Goal: Task Accomplishment & Management: Manage account settings

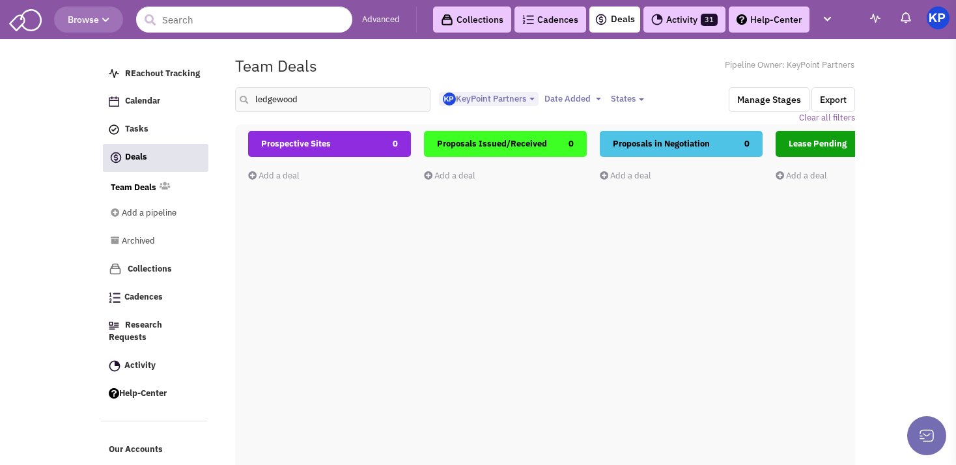
select select "1900"
select select
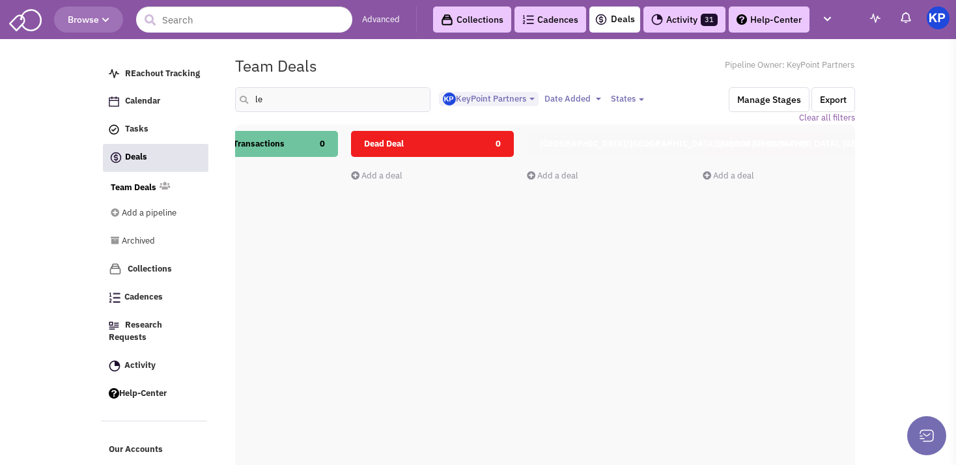
type input "l"
type input "[PERSON_NAME]"
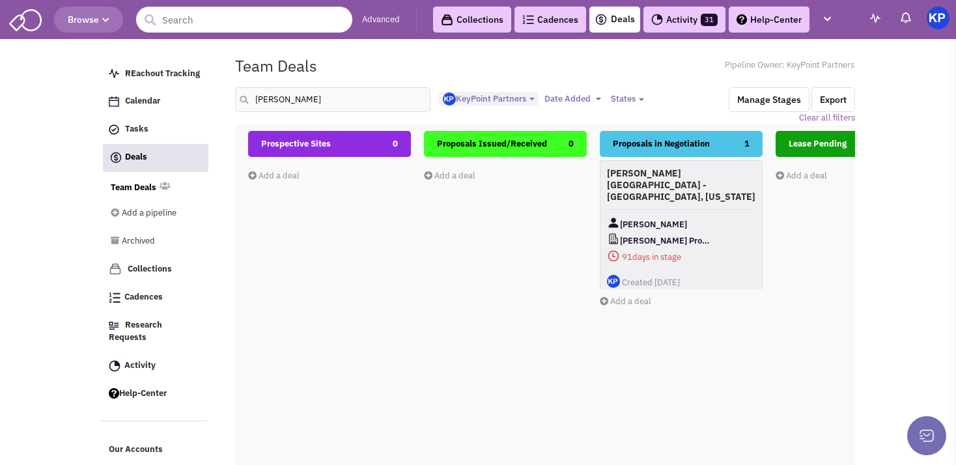
click at [806, 259] on div "Lease Pending 0 Add a deal Total: $ 0" at bounding box center [856, 362] width 163 height 462
click at [712, 231] on div "[PERSON_NAME] Properties" at bounding box center [681, 239] width 148 height 16
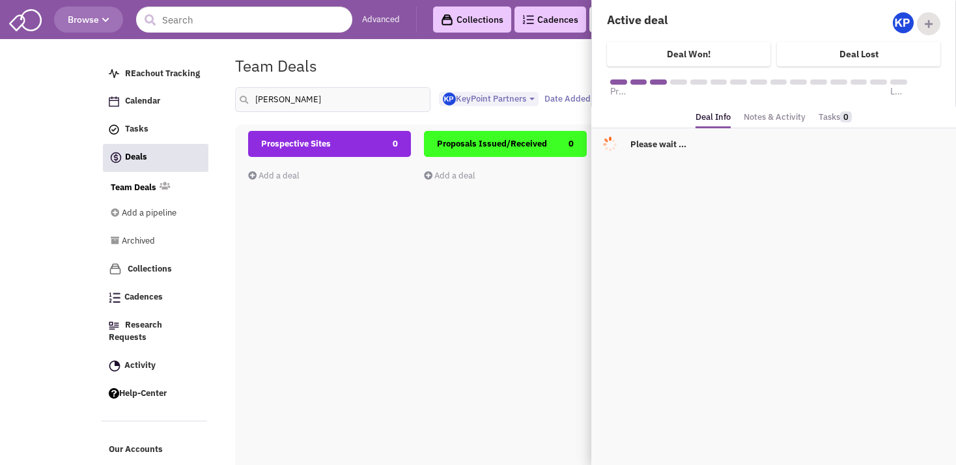
click at [759, 120] on link "Notes & Activity" at bounding box center [774, 117] width 62 height 19
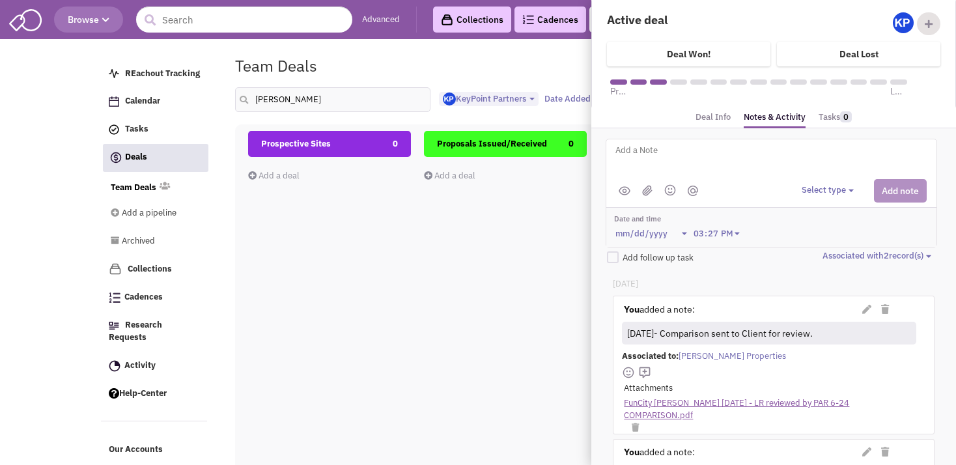
click at [684, 405] on link "FunCity [PERSON_NAME] [DATE] - LR reviewed by PAR 6-24 COMPARISON.pdf" at bounding box center [767, 409] width 286 height 24
click at [467, 331] on div "Proposals Issued/Received 0 Add a deal Total: $ 0" at bounding box center [505, 362] width 163 height 462
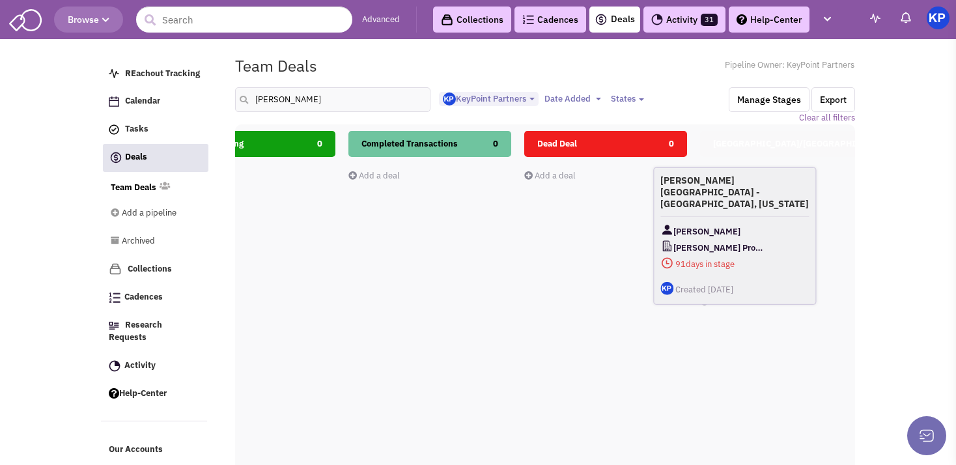
scroll to position [0, 616]
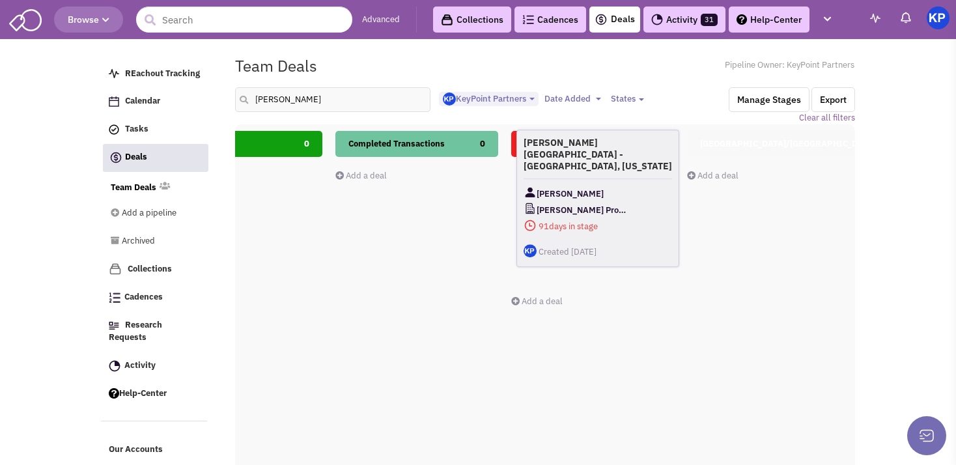
drag, startPoint x: 654, startPoint y: 199, endPoint x: 570, endPoint y: 172, distance: 87.7
click at [570, 171] on div "[PERSON_NAME][GEOGRAPHIC_DATA] - [GEOGRAPHIC_DATA], [US_STATE] [PERSON_NAME] Pr…" at bounding box center [597, 198] width 163 height 137
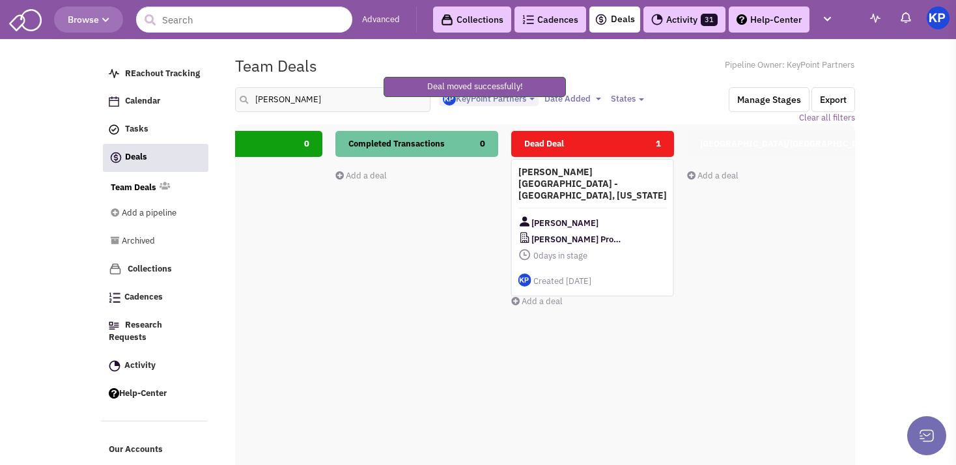
click at [615, 191] on div "[PERSON_NAME][GEOGRAPHIC_DATA] - [GEOGRAPHIC_DATA], [US_STATE] [PERSON_NAME] Pr…" at bounding box center [592, 227] width 163 height 137
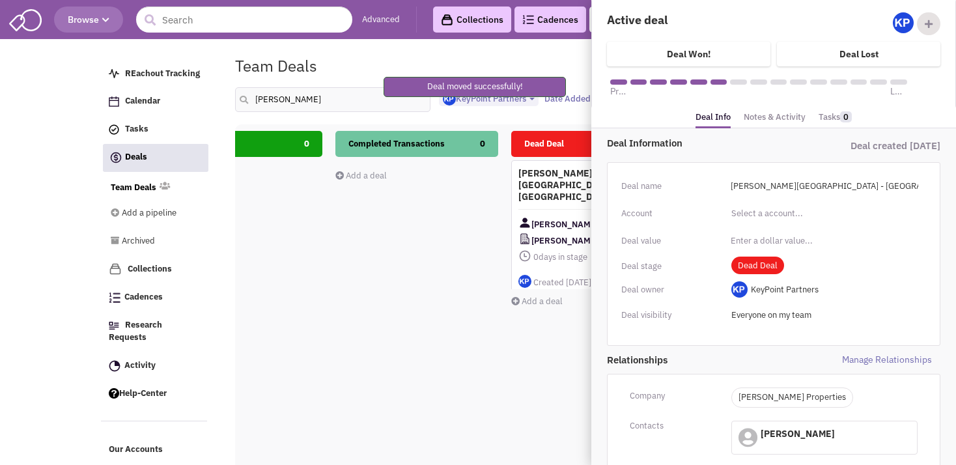
click at [777, 116] on link "Notes & Activity" at bounding box center [774, 117] width 62 height 19
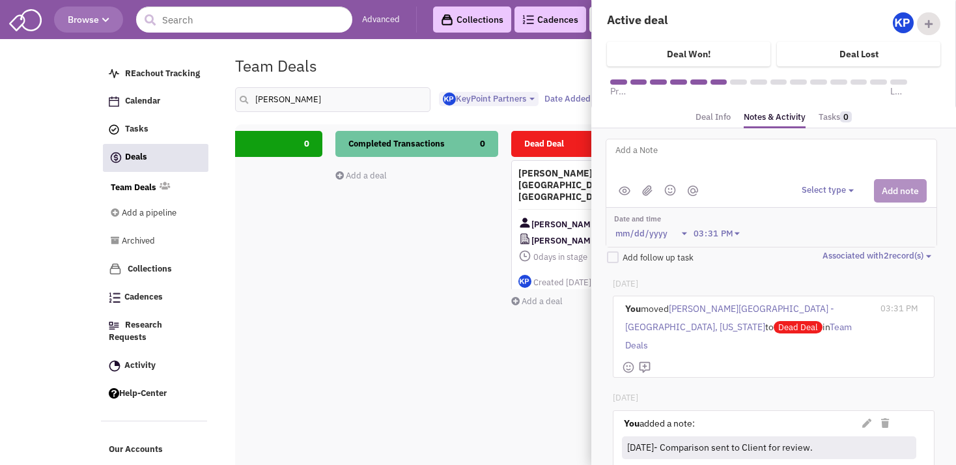
click at [763, 145] on textarea at bounding box center [775, 161] width 322 height 36
type textarea "[DATE]- LL leased space to Crunch Fitness."
click at [807, 187] on button "Select type" at bounding box center [829, 190] width 56 height 12
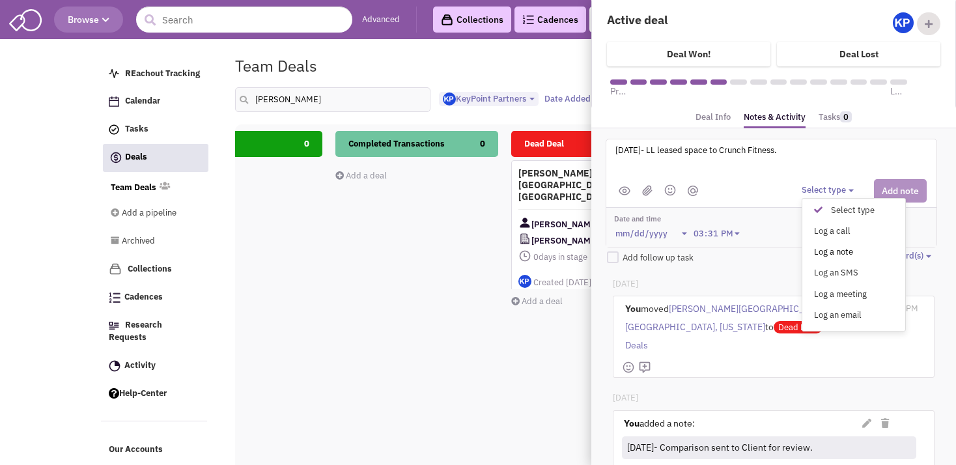
click at [806, 248] on div "Log a note" at bounding box center [821, 252] width 32 height 12
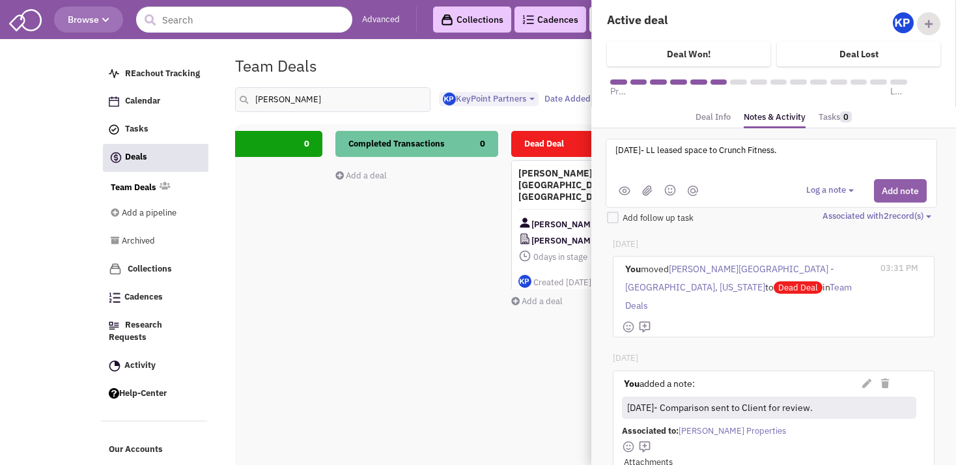
click at [880, 189] on button "Add note" at bounding box center [900, 190] width 53 height 23
